Goal: Information Seeking & Learning: Learn about a topic

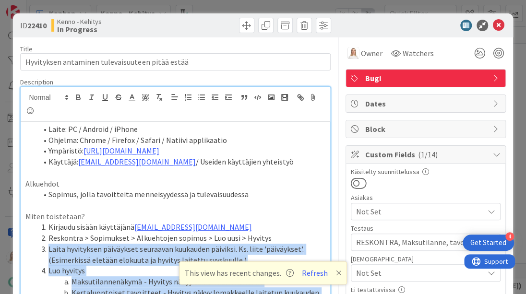
scroll to position [166, 0]
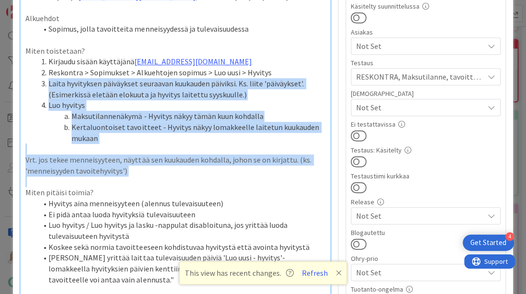
click at [254, 102] on li "Luo hyvitys" at bounding box center [181, 105] width 288 height 11
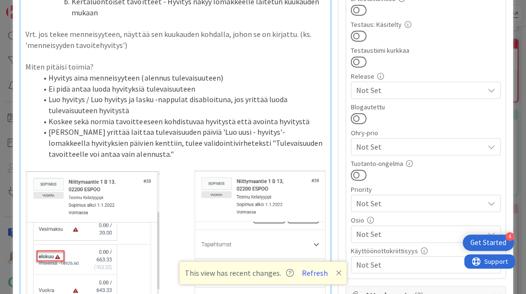
scroll to position [295, 0]
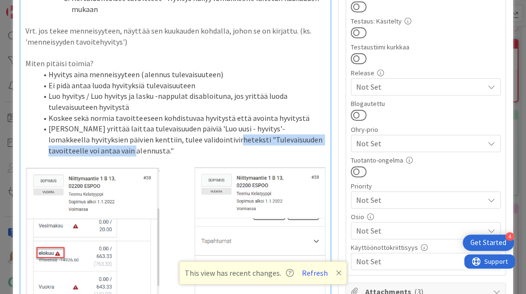
drag, startPoint x: 189, startPoint y: 137, endPoint x: 82, endPoint y: 147, distance: 107.6
click at [82, 147] on li "[PERSON_NAME] yrittää laittaa tulevaisuuden päiviä 'Luo uusi - hyvitys'-lomakke…" at bounding box center [181, 139] width 288 height 33
copy li "Tulevaisuuden tavoitteelle voi antaa vain alennusta."
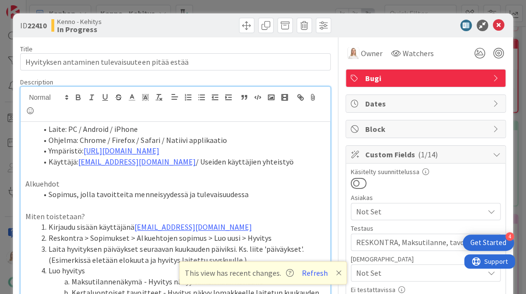
scroll to position [0, 0]
click at [496, 27] on icon at bounding box center [499, 26] width 12 height 12
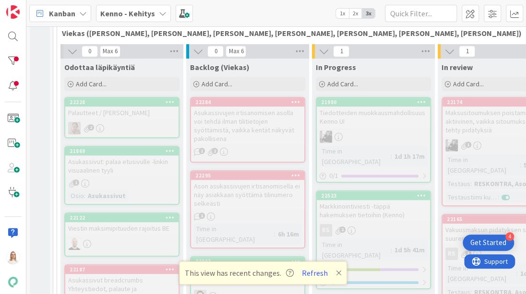
scroll to position [251, 0]
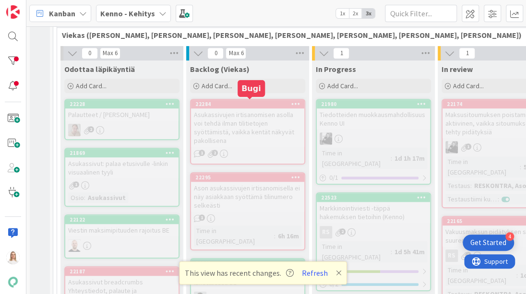
click at [239, 103] on div "22284" at bounding box center [249, 104] width 109 height 7
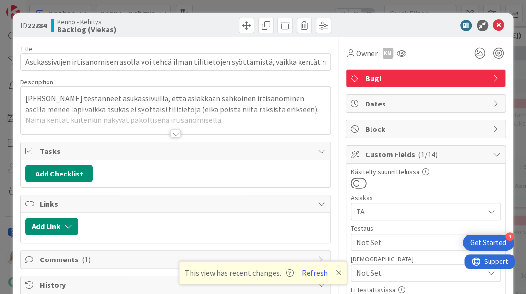
click at [173, 128] on div at bounding box center [175, 122] width 309 height 24
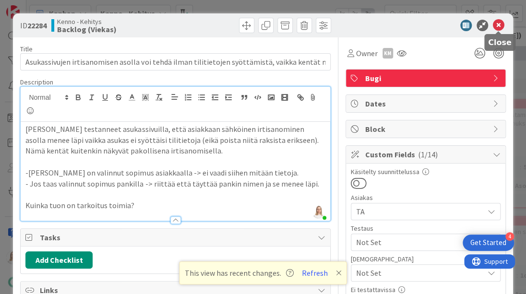
click at [496, 28] on icon at bounding box center [499, 26] width 12 height 12
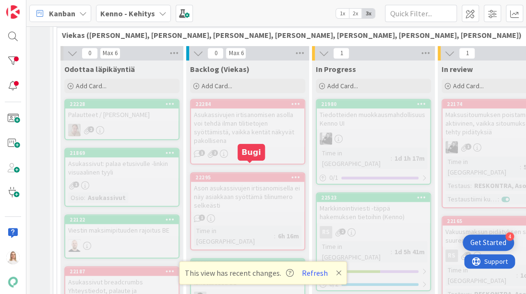
click at [246, 174] on div "22295" at bounding box center [249, 177] width 109 height 7
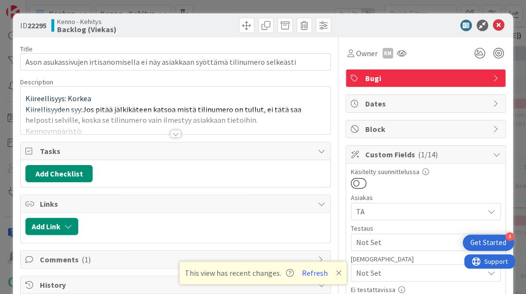
click at [175, 136] on div at bounding box center [175, 134] width 11 height 8
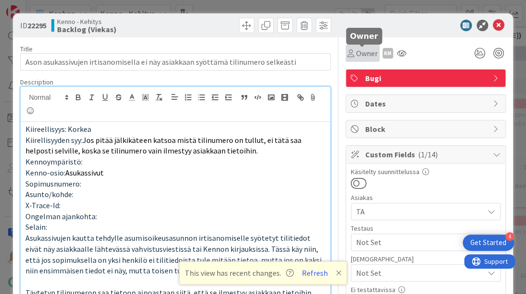
click at [366, 56] on span "Owner" at bounding box center [367, 54] width 22 height 12
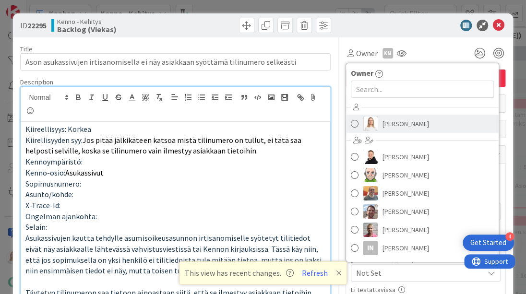
click at [403, 126] on span "[PERSON_NAME]" at bounding box center [406, 124] width 47 height 14
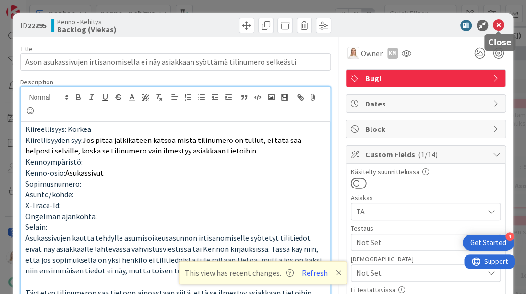
click at [496, 20] on icon at bounding box center [499, 26] width 12 height 12
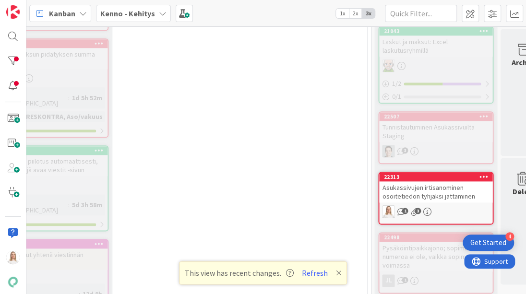
scroll to position [428, 456]
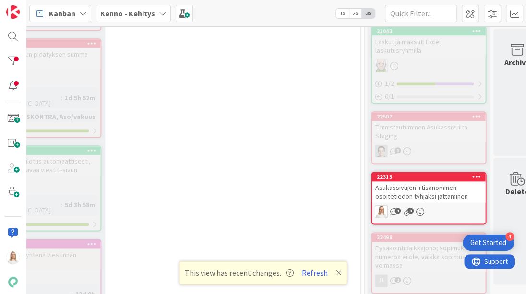
click at [429, 174] on div "22313" at bounding box center [430, 177] width 109 height 7
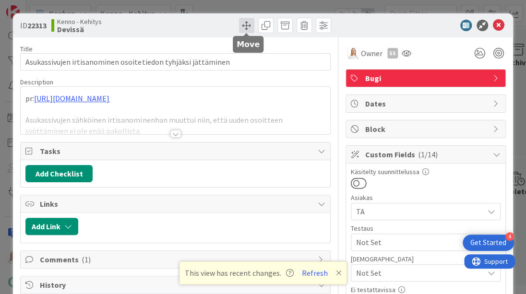
click at [241, 22] on span at bounding box center [246, 25] width 15 height 15
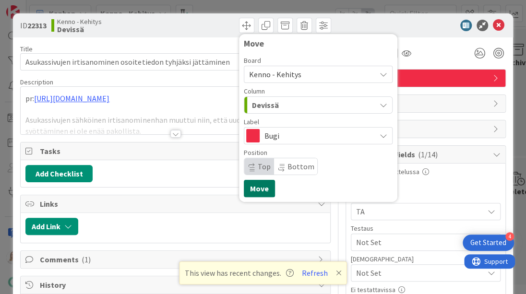
click at [264, 189] on button "Move" at bounding box center [259, 188] width 31 height 17
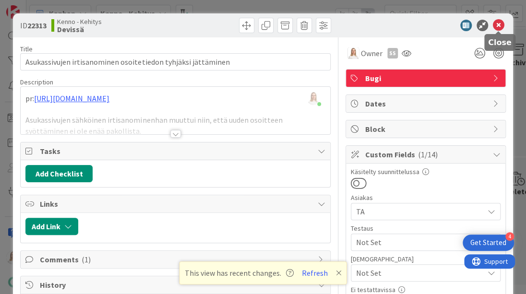
click at [499, 25] on icon at bounding box center [499, 26] width 12 height 12
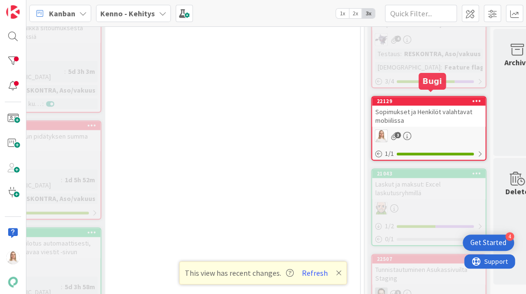
click at [426, 98] on div "22129" at bounding box center [430, 101] width 109 height 7
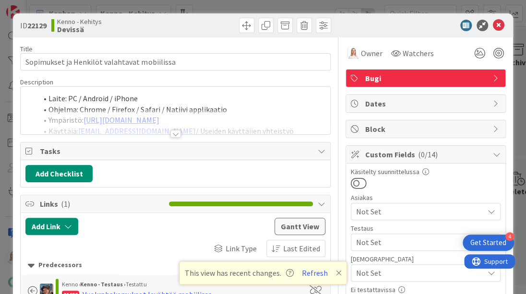
click at [174, 132] on div at bounding box center [175, 134] width 11 height 8
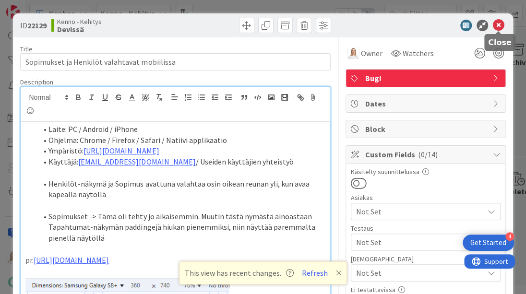
click at [497, 29] on icon at bounding box center [499, 26] width 12 height 12
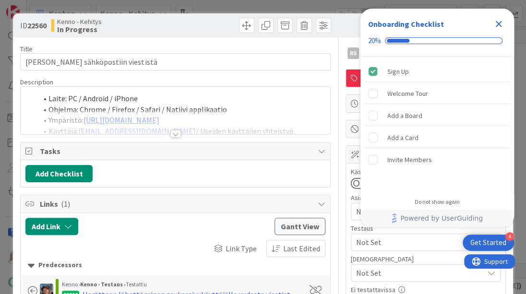
click at [496, 22] on icon "Close Checklist" at bounding box center [499, 24] width 6 height 6
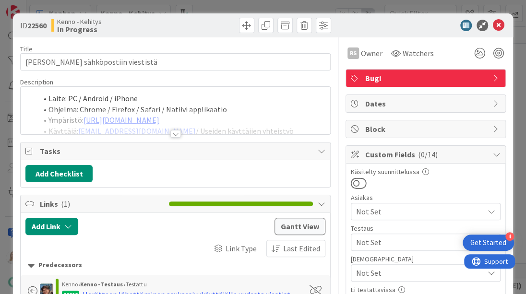
click at [176, 133] on div at bounding box center [175, 134] width 11 height 8
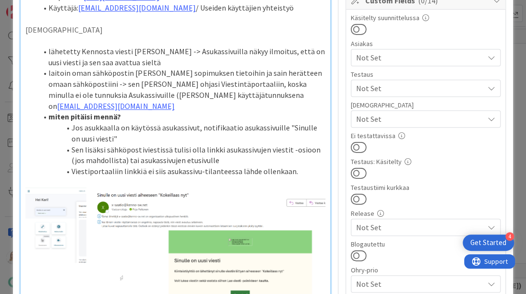
scroll to position [151, 0]
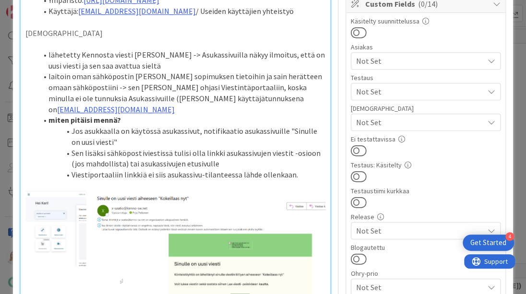
drag, startPoint x: 36, startPoint y: 203, endPoint x: 72, endPoint y: 205, distance: 36.6
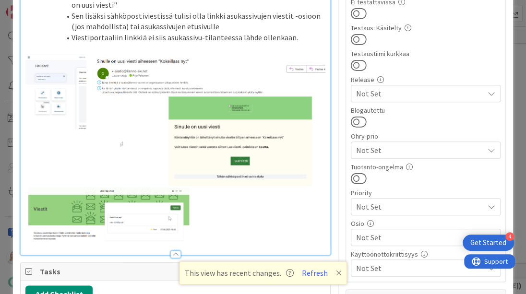
scroll to position [287, 0]
